Goal: Navigation & Orientation: Find specific page/section

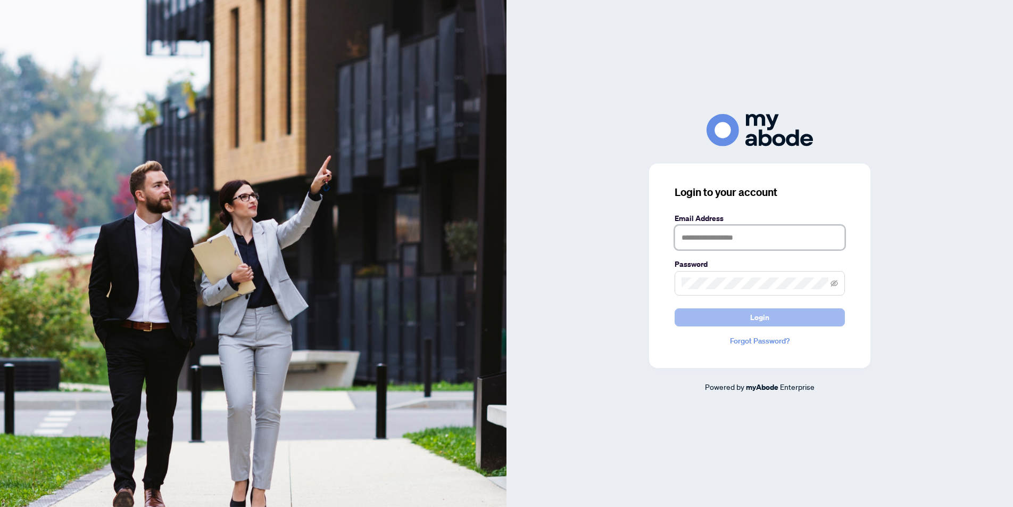
type input "**********"
click at [749, 317] on button "Login" at bounding box center [760, 317] width 170 height 18
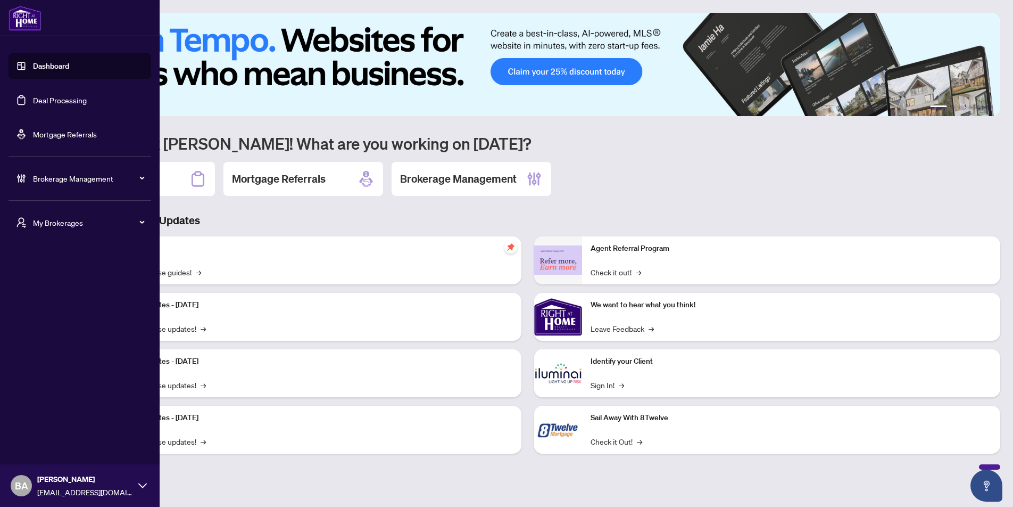
click at [59, 224] on span "My Brokerages" at bounding box center [88, 223] width 111 height 12
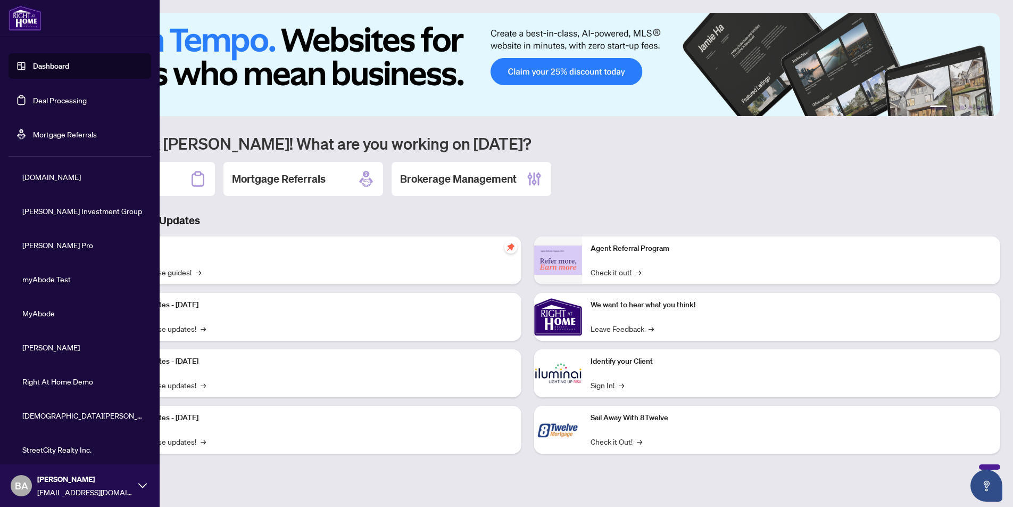
scroll to position [119, 0]
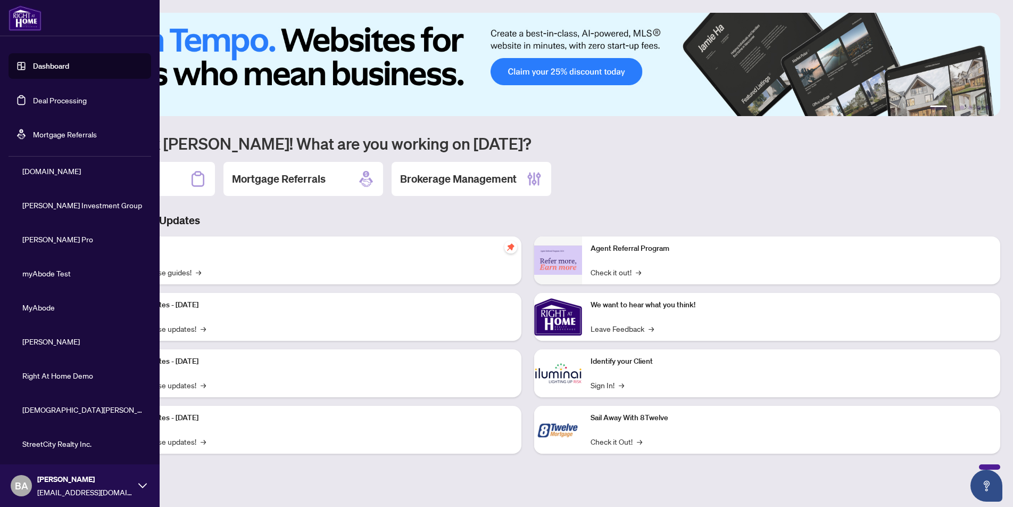
click at [48, 442] on span "StreetCity Realty Inc." at bounding box center [82, 444] width 121 height 12
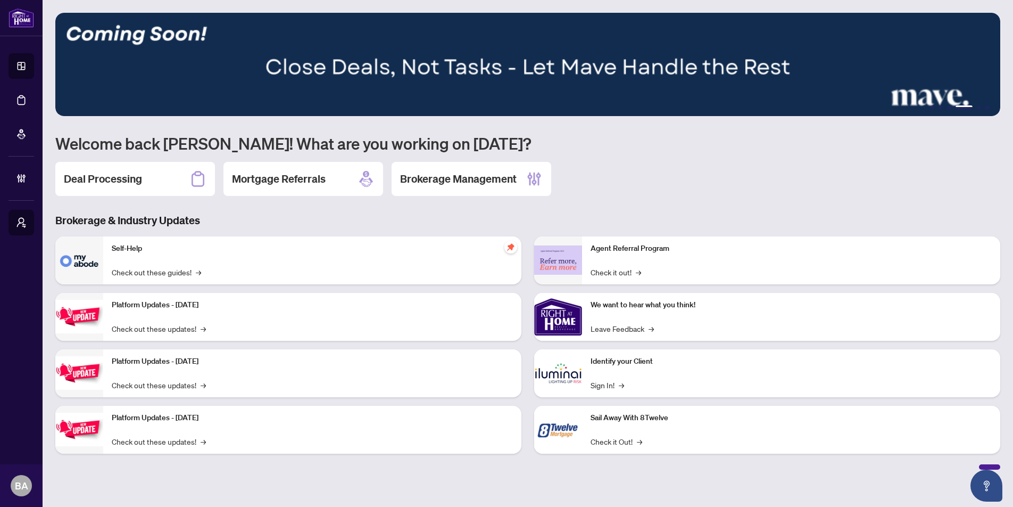
scroll to position [0, 0]
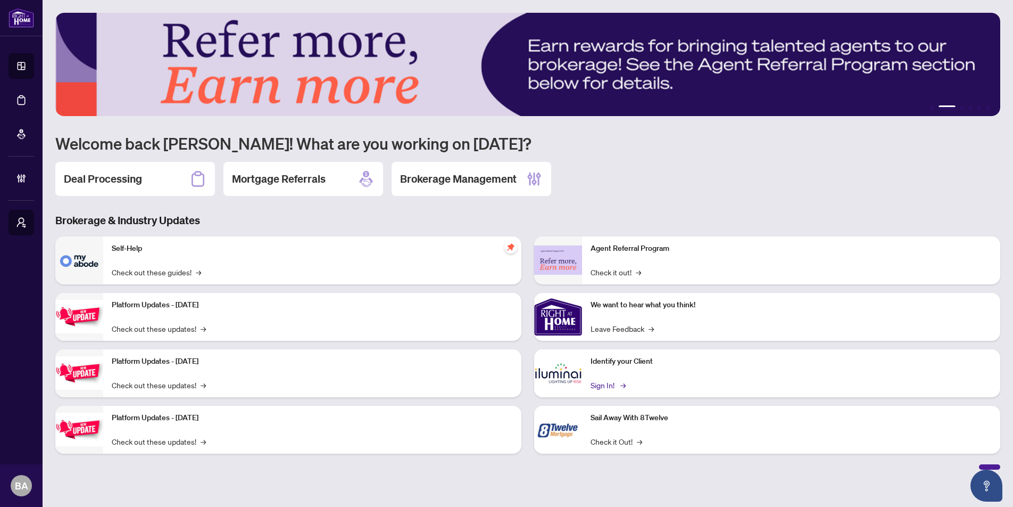
click at [605, 381] on link "Sign In! →" at bounding box center [608, 385] width 34 height 12
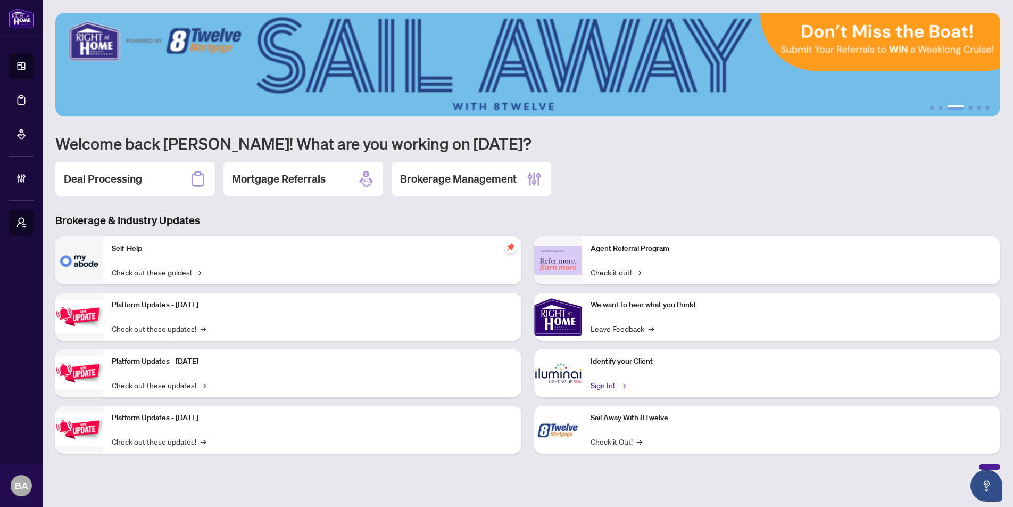
click at [598, 384] on link "Sign In! →" at bounding box center [608, 385] width 34 height 12
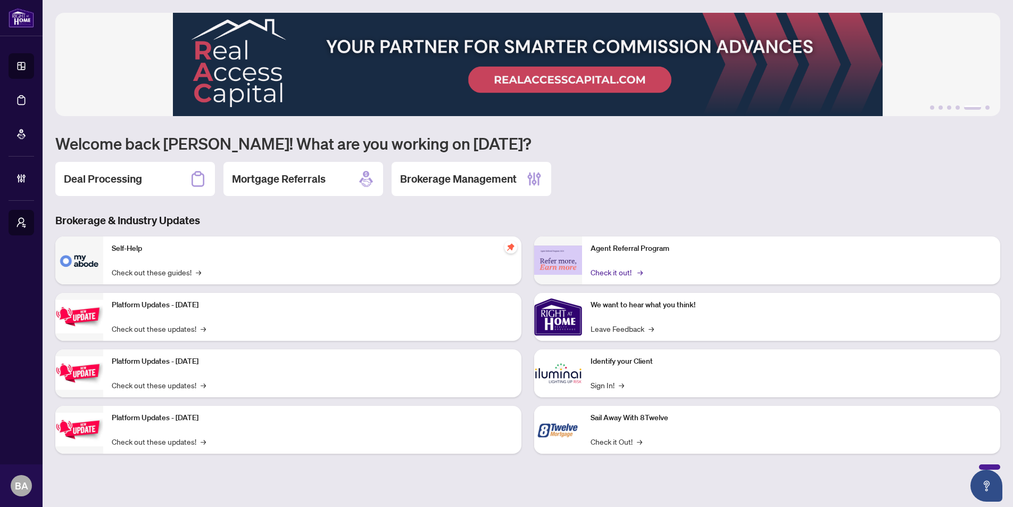
click at [608, 269] on link "Check it out! →" at bounding box center [616, 272] width 51 height 12
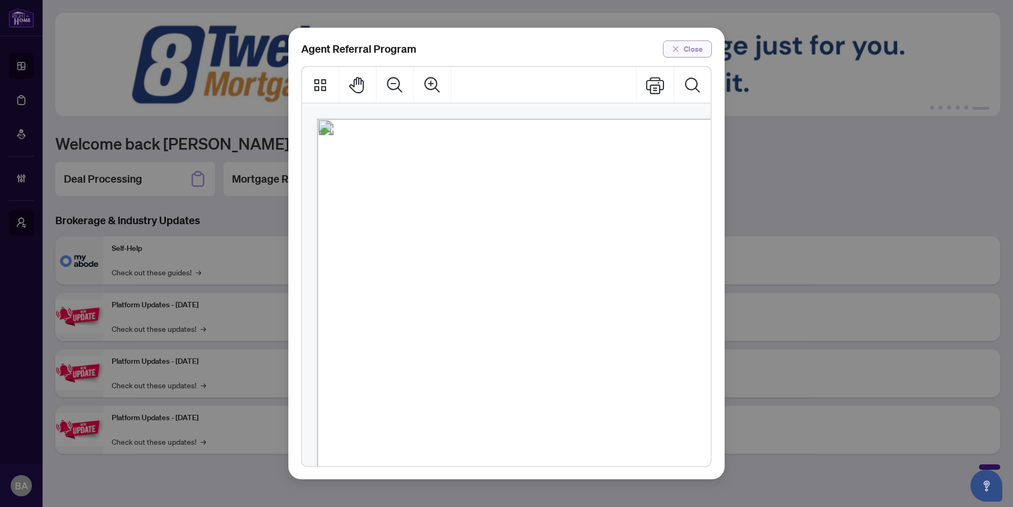
click at [679, 55] on span "button" at bounding box center [675, 48] width 7 height 17
